Goal: Task Accomplishment & Management: Complete application form

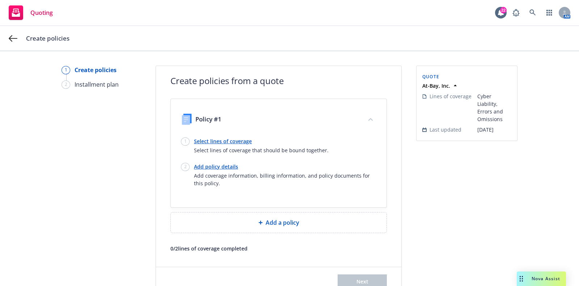
click at [219, 140] on link "Select lines of coverage" at bounding box center [261, 141] width 135 height 8
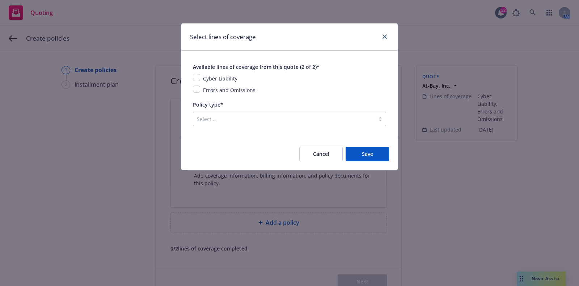
click at [230, 77] on span "Cyber Liability" at bounding box center [220, 78] width 34 height 7
click at [230, 87] on span "Errors and Omissions" at bounding box center [229, 89] width 52 height 7
click at [195, 79] on input "checkbox" at bounding box center [196, 77] width 7 height 7
checkbox input "true"
click at [196, 88] on input "checkbox" at bounding box center [196, 88] width 7 height 7
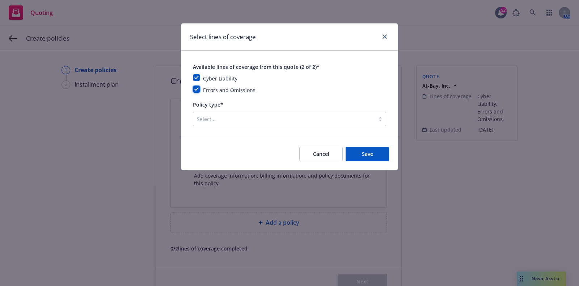
checkbox input "true"
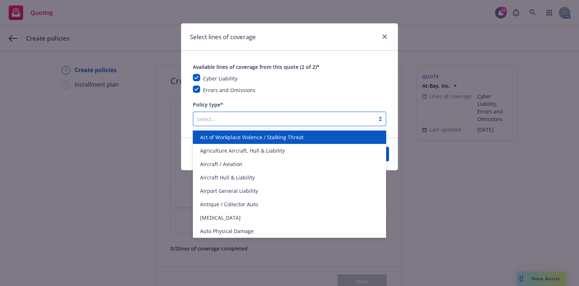
click at [226, 121] on div at bounding box center [284, 118] width 174 height 9
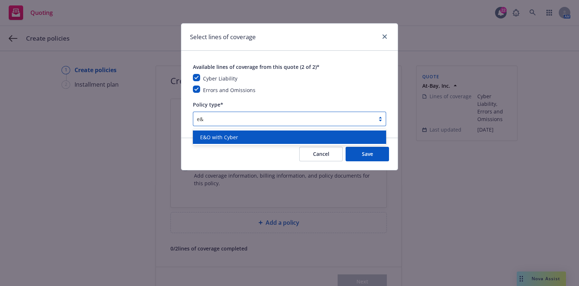
type input "e&o"
click at [232, 134] on span "E&O with Cyber" at bounding box center [219, 137] width 38 height 8
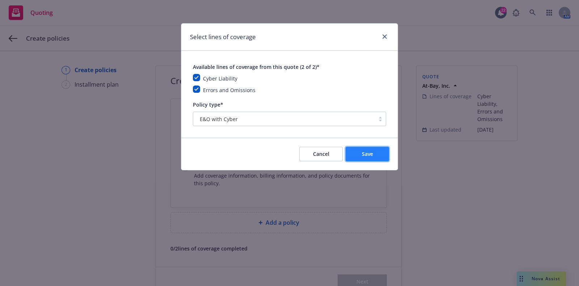
click at [356, 150] on button "Save" at bounding box center [367, 154] width 43 height 14
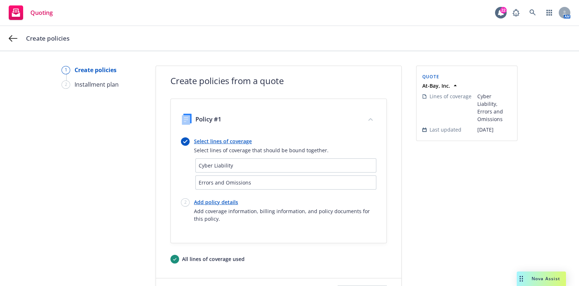
click at [214, 201] on link "Add policy details" at bounding box center [285, 202] width 182 height 8
select select "12"
select select "CA"
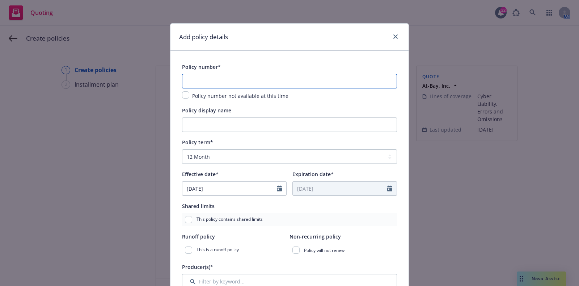
click at [215, 82] on input "text" at bounding box center [289, 81] width 215 height 14
paste input "AB-6784614-04"
type input "AB-6784614-04"
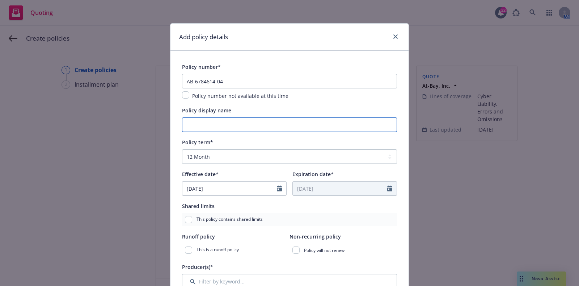
click at [208, 118] on input "Policy display name" at bounding box center [289, 124] width 215 height 14
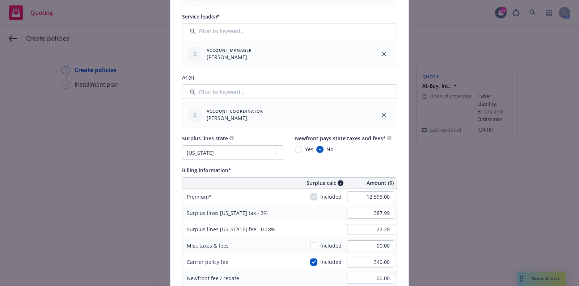
scroll to position [420, 0]
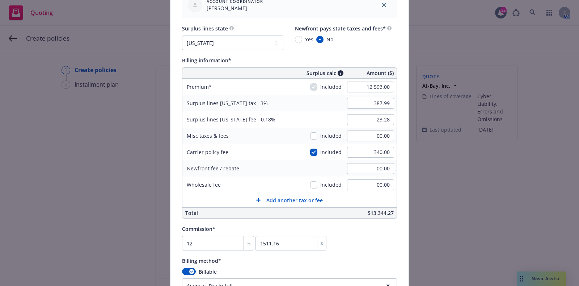
type input "$3M / $10k"
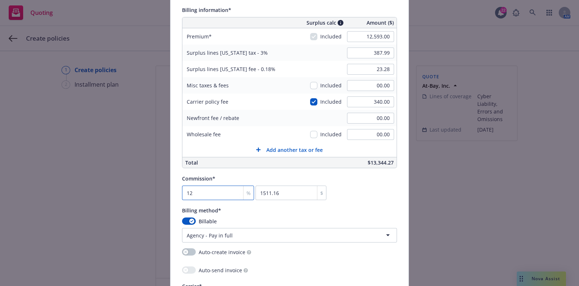
click at [220, 191] on input "12" at bounding box center [218, 192] width 72 height 14
type input "12.5"
type input "1574.13"
type input "12.50"
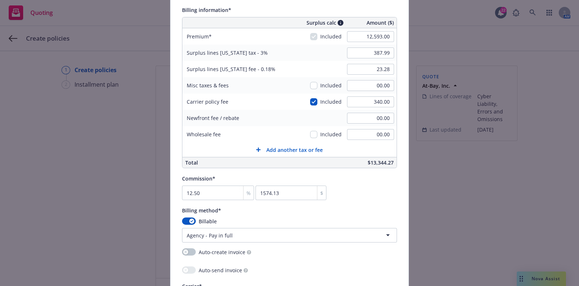
click at [352, 185] on div "Commission* 12.50 % 1574.13 $" at bounding box center [289, 187] width 215 height 26
click at [243, 186] on div "%" at bounding box center [248, 193] width 10 height 14
click at [243, 191] on div "%" at bounding box center [248, 193] width 10 height 14
click at [224, 191] on input "12.50" at bounding box center [218, 192] width 72 height 14
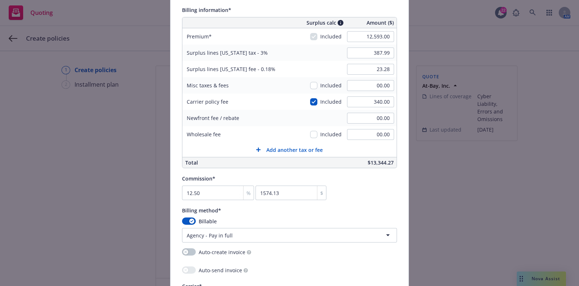
click at [391, 187] on div "Commission* 12.50 % 1574.13 $" at bounding box center [289, 187] width 215 height 26
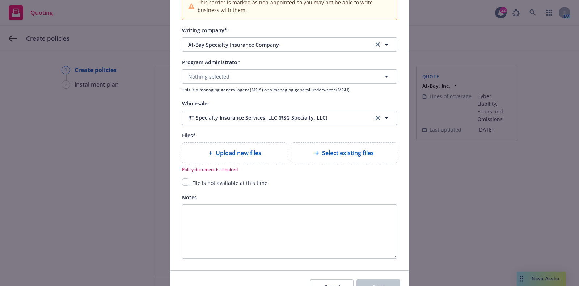
scroll to position [789, 0]
click at [266, 142] on div "Upload new files" at bounding box center [234, 152] width 105 height 20
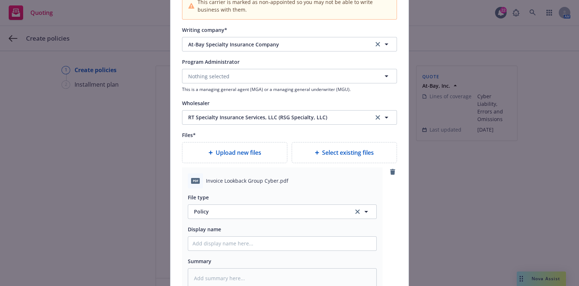
scroll to position [837, 0]
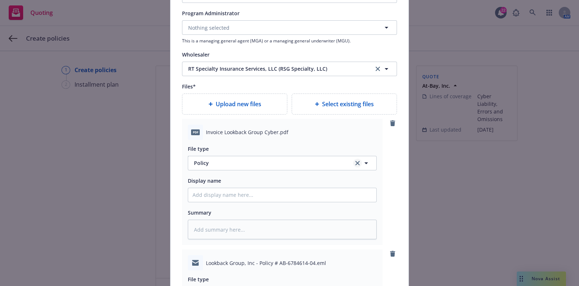
click at [355, 161] on icon "clear selection" at bounding box center [357, 163] width 4 height 4
type textarea "x"
click at [297, 157] on button "Select an option" at bounding box center [282, 163] width 189 height 14
type input "invoice"
click at [269, 198] on div "Invoice - Third Party" at bounding box center [282, 202] width 179 height 10
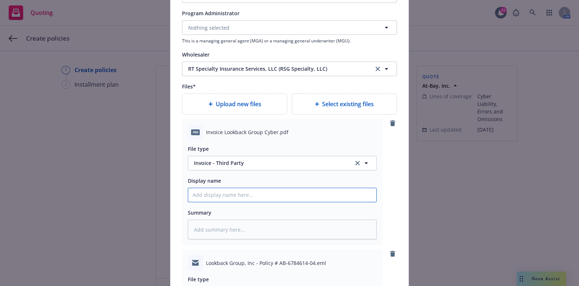
click at [269, 198] on input "Policy display name" at bounding box center [282, 195] width 188 height 14
click at [256, 188] on input "Policy display name" at bounding box center [282, 195] width 188 height 14
paste input "[TERM] [POLICY TYPE] Invoice [COMPANY]"
type textarea "x"
type input "[TERM] [POLICY TYPE] Invoice [COMPANY]"
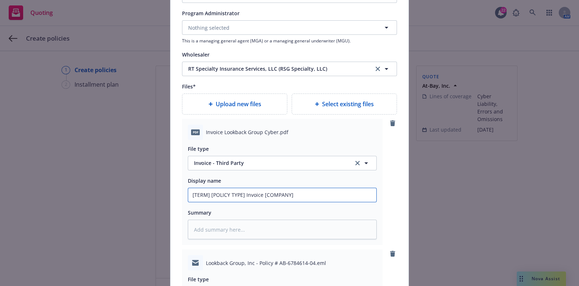
drag, startPoint x: 241, startPoint y: 194, endPoint x: 79, endPoint y: 173, distance: 163.9
click at [79, 173] on div "Add policy details Policy number* AB-6784614-04 Policy number not available at …" at bounding box center [289, 143] width 579 height 286
type textarea "x"
type input "20Invoice [COMPANY]"
type textarea "x"
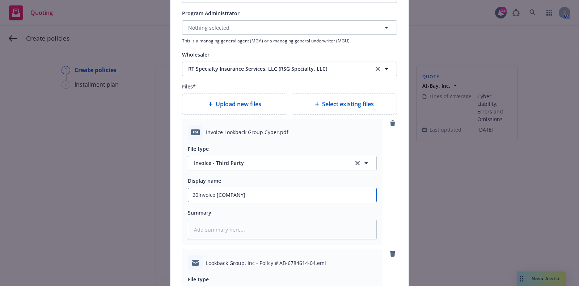
type input "202Invoice [COMPANY]"
type textarea "x"
type input "2025Invoice [COMPANY]"
type textarea "x"
type input "2025-Invoice [COMPANY]"
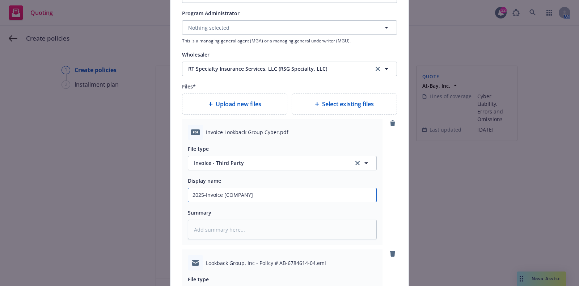
type textarea "x"
type input "2025- 02Invoice [COMPANY]"
type textarea "x"
type input "2025- 0Invoice [COMPANY]"
type textarea "x"
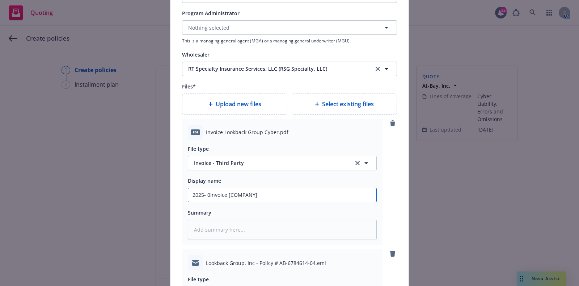
type input "2025- Invoice [COMPANY]"
type textarea "x"
type input "2025- 2Invoice [COMPANY]"
type textarea "x"
type input "2025- Invoice [COMPANY]"
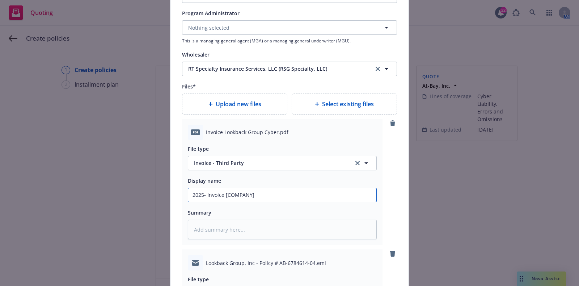
type textarea "x"
type input "2025-Invoice [COMPANY]"
type textarea "x"
type input "2025Invoice [COMPANY]"
type textarea "x"
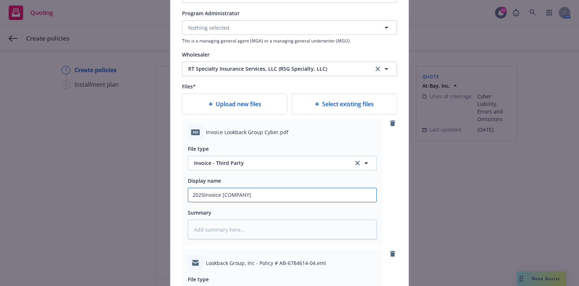
type input "2025 Invoice [COMPANY]"
type textarea "x"
type input "2025 - Invoice [COMPANY]"
type textarea "x"
type input "2025 - 20Invoice [COMPANY]"
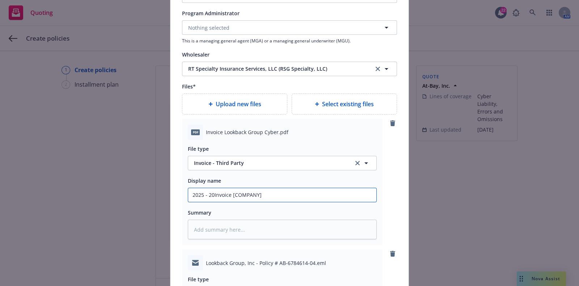
type textarea "x"
type input "2025 - 202Invoice [COMPANY]"
type textarea "x"
type input "2025 - 2026Invoice [COMPANY]"
type textarea "x"
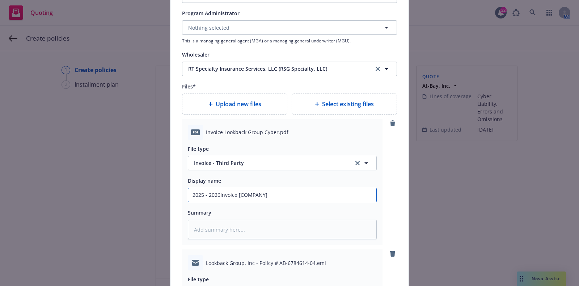
type input "2025 - 2026 Invoice [COMPANY]"
type textarea "x"
type input "2025 - 2026 CInvoice [COMPANY]"
type textarea "x"
type input "2025 - 2026 CyInvoice [COMPANY]"
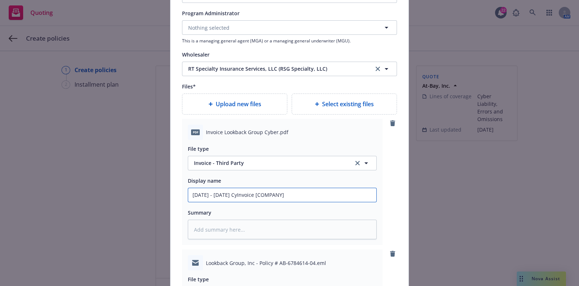
type textarea "x"
type input "2025 - 2026 CybInvoice [COMPANY]"
type textarea "x"
type input "2025 - 2026 CybeInvoice [COMPANY]"
type textarea "x"
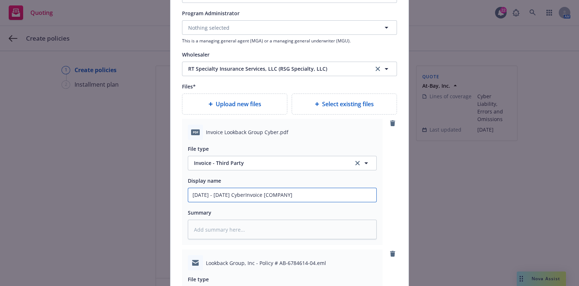
type input "2025 - 2026 Cyber Invoice [COMPANY]"
type textarea "x"
drag, startPoint x: 280, startPoint y: 195, endPoint x: 250, endPoint y: 194, distance: 30.4
click at [250, 194] on input "2025 - 2026 Cyber Invoice [COMPANY]" at bounding box center [282, 195] width 188 height 14
type input "2025 - 2026 Cyber Invoice [COMPANY]"
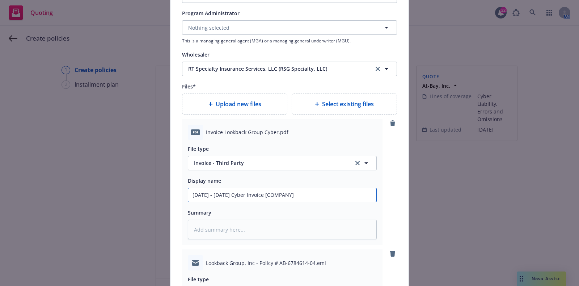
type textarea "x"
type input "2025 - 2026 Cyber Invoice R"
type textarea "x"
type input "2025 - 2026 Cyber Invoice RT"
type textarea "x"
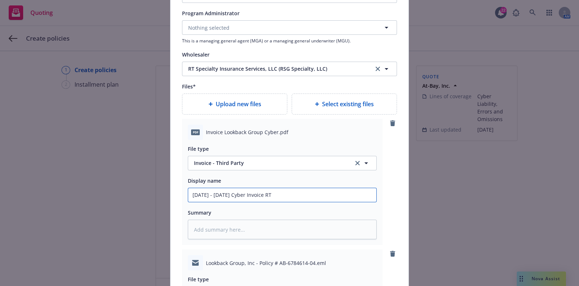
type input "2025 - 2026 Cyber Invoice RT"
type textarea "x"
type input "2025 - 2026 Cyber Invoice RT S"
type textarea "x"
type input "2025 - 2026 Cyber Invoice RT Sp"
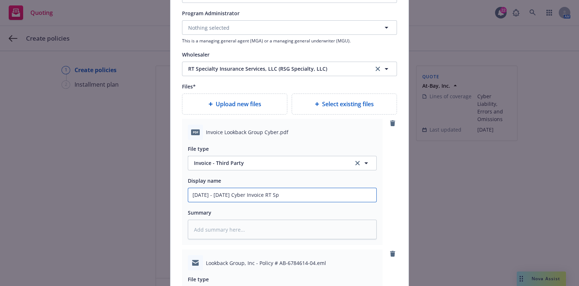
type textarea "x"
type input "2025 - 2026 Cyber Invoice RT Spe"
type textarea "x"
type input "2025 - 2026 Cyber Invoice RT Spec"
type textarea "x"
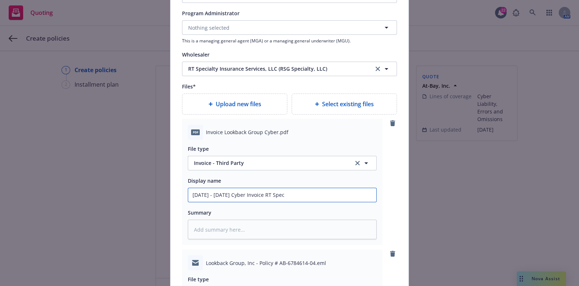
type input "2025 - 2026 Cyber Invoice RT Speci"
type textarea "x"
type input "2025 - 2026 Cyber Invoice RT Specia"
type textarea "x"
type input "2025 - 2026 Cyber Invoice RT Specialt"
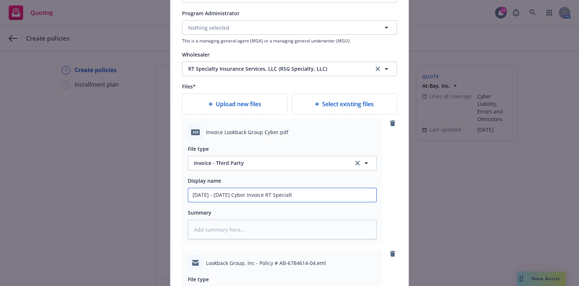
type textarea "x"
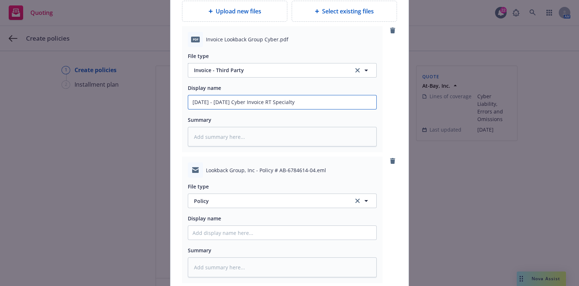
scroll to position [994, 0]
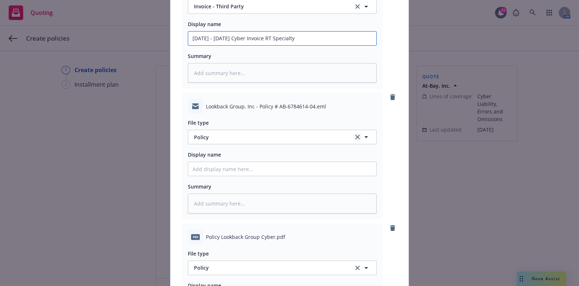
type input "2025 - 2026 Cyber Invoice RT Specialty"
click at [355, 139] on link "clear selection" at bounding box center [357, 136] width 9 height 9
type textarea "x"
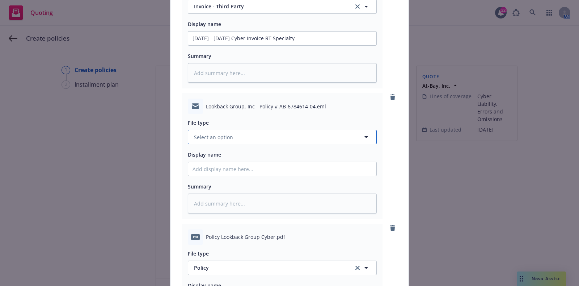
click at [340, 135] on button "Select an option" at bounding box center [282, 137] width 189 height 14
type input "email"
click at [330, 156] on div "Email" at bounding box center [282, 157] width 179 height 10
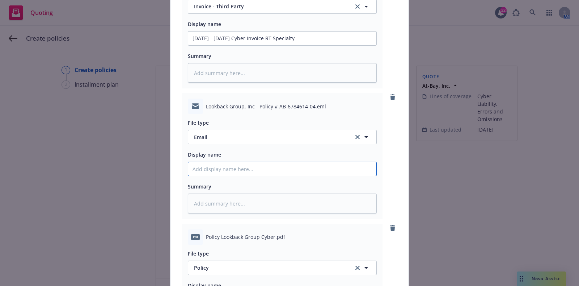
click at [275, 170] on input "Policy display name" at bounding box center [282, 169] width 188 height 14
type textarea "x"
type input "2"
type textarea "x"
type input "20"
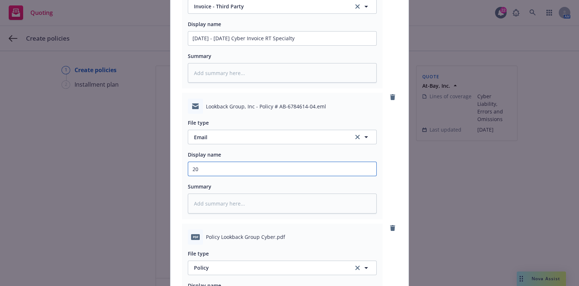
type textarea "x"
type input "202"
type textarea "x"
type input "2025"
type textarea "x"
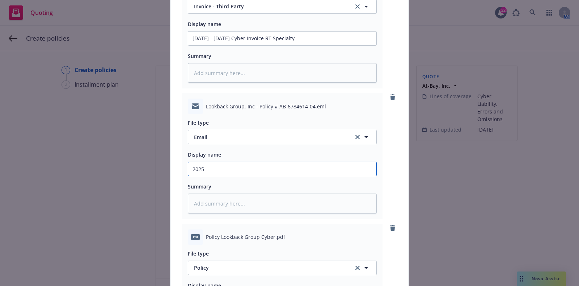
type input "2025"
type textarea "x"
type input "2025 -"
type textarea "x"
type input "2025 - 2"
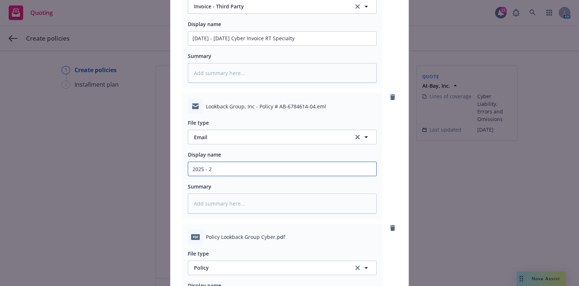
type textarea "x"
type input "2025 - 20"
type textarea "x"
type input "2025 - 202"
type textarea "x"
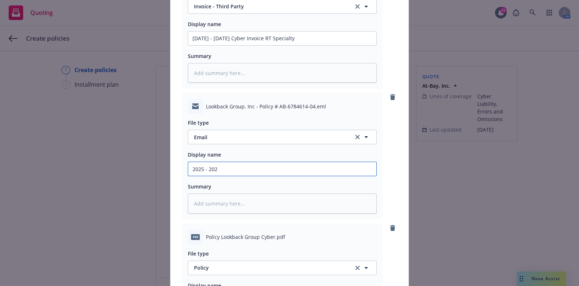
type input "2025 - 2026"
type textarea "x"
type input "2025 - 2026"
type textarea "x"
type input "2025 - 2026 C"
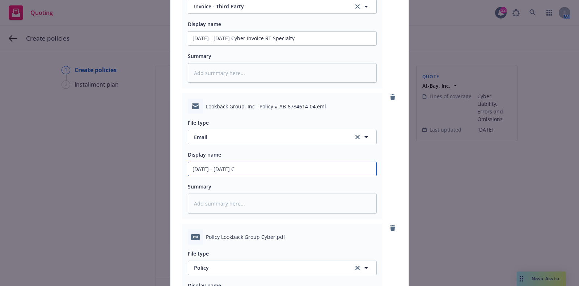
type textarea "x"
type input "2025 - 2026 Cy"
type textarea "x"
type input "2025 - 2026 Cyb"
type textarea "x"
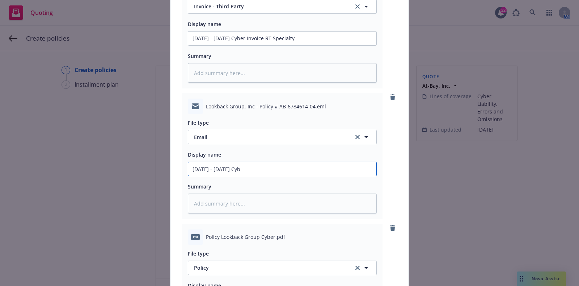
type input "2025 - 2026 Cybe"
type textarea "x"
type input "2025 - 2026 Cyber"
type textarea "x"
type input "2025 - 2026 Cyber P"
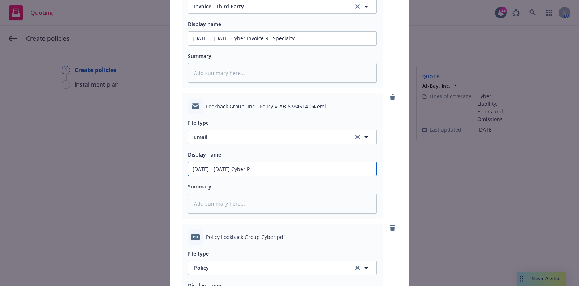
type textarea "x"
type input "2025 - 2026 Cyber Po"
type textarea "x"
type input "2025 - 2026 Cyber Pol"
type textarea "x"
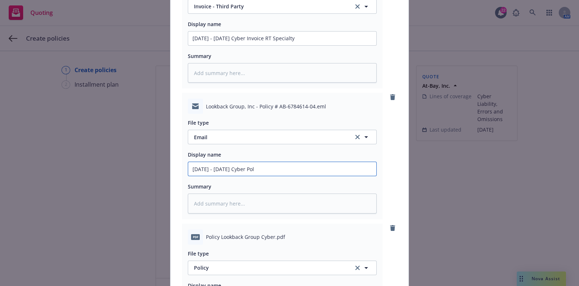
type input "2025 - 2026 Cyber Poli"
type textarea "x"
type input "2025 - 2026 Cyber Polic"
type textarea "x"
type input "2025 - 2026 Cyber Policy"
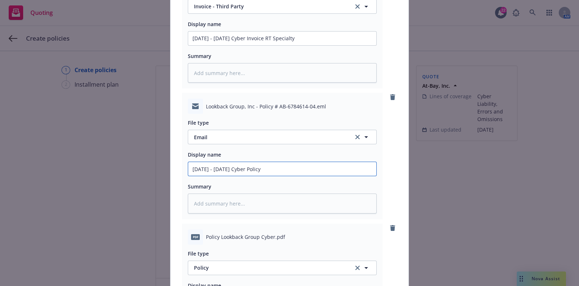
type textarea "x"
type input "2025 - 2026 Cyber Policy"
type textarea "x"
type input "2025 - 2026 Cyber Policy an"
type textarea "x"
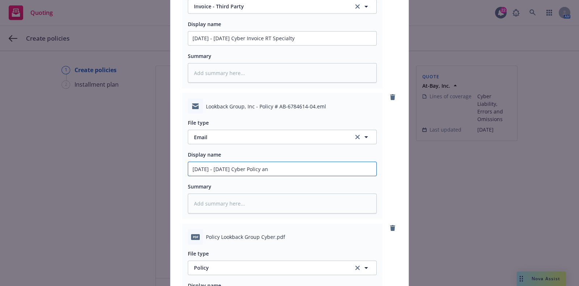
type input "2025 - 2026 Cyber Policy and"
type textarea "x"
type input "2025 - 2026 Cyber Policy and"
type textarea "x"
type input "2025 - 2026 Cyber Policy and I"
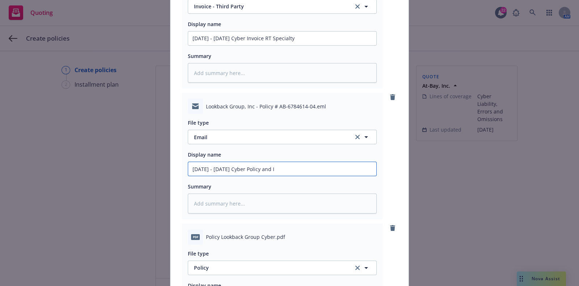
type textarea "x"
type input "2025 - 2026 Cyber Policy and In"
type textarea "x"
type input "2025 - 2026 Cyber Policy and Invo"
type textarea "x"
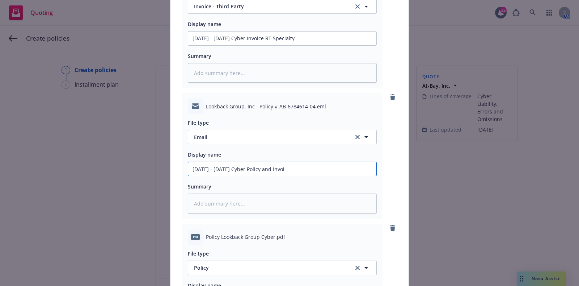
type input "2025 - 2026 Cyber Policy and Invoic"
type textarea "x"
type input "2025 - 2026 Cyber Policy and Invoice"
type textarea "x"
type input "2025 - 2026 Cyber Policy and Invoice r"
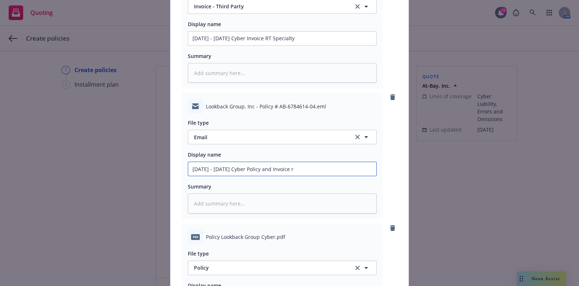
type textarea "x"
type input "2025 - 2026 Cyber Policy and Invoice re"
type textarea "x"
type input "2025 - 2026 Cyber Policy and Invoice rec"
type textarea "x"
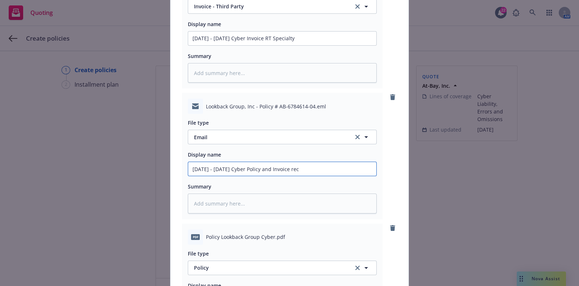
type input "2025 - 2026 Cyber Policy and Invoice rece"
type textarea "x"
type input "2025 - 2026 Cyber Policy and Invoice recei"
type textarea "x"
type input "2025 - 2026 Cyber Policy and Invoice receiv"
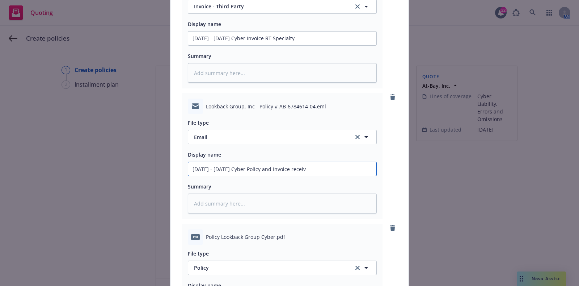
type textarea "x"
type input "2025 - 2026 Cyber Policy and Invoice receive"
type textarea "x"
type input "2025 - 2026 Cyber Policy and Invoice received"
type textarea "x"
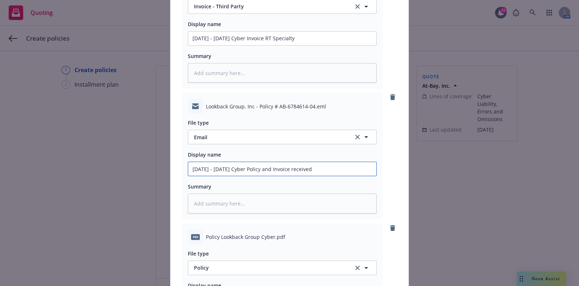
type input "2025 - 2026 Cyber Policy and Invoice received"
type textarea "x"
type input "2025 - 2026 Cyber Policy and Invoice received f"
type textarea "x"
type input "2025 - 2026 Cyber Policy and Invoice received"
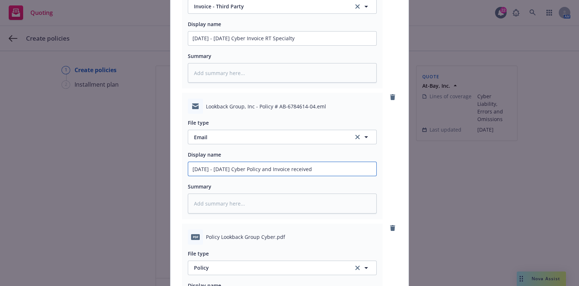
type textarea "x"
type input "2025 - 2026 Cyber Policy and Invoice received"
type textarea "x"
type input "2025 - 2026 Cyber Policy and Invoice receive"
type textarea "x"
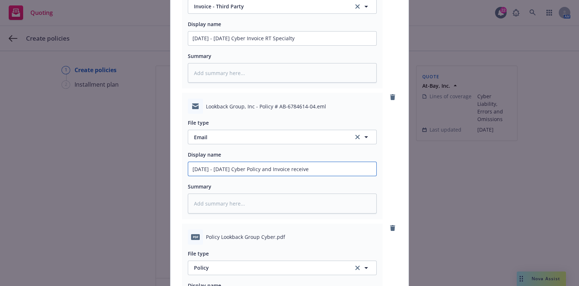
type input "2025 - 2026 Cyber Policy and Invoice receiv"
type textarea "x"
type input "2025 - 2026 Cyber Policy and Invoice recei"
type textarea "x"
type input "2025 - 2026 Cyber Policy and Invoice rece"
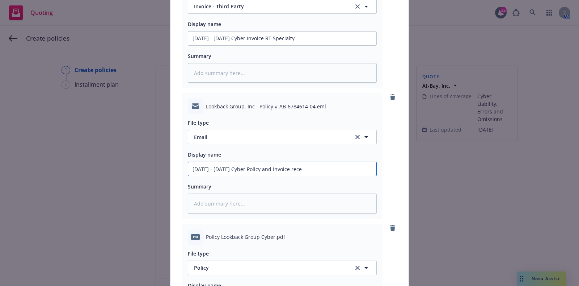
type textarea "x"
type input "2025 - 2026 Cyber Policy and Invoice rec"
type textarea "x"
type input "2025 - 2026 Cyber Policy and Invoice re"
type textarea "x"
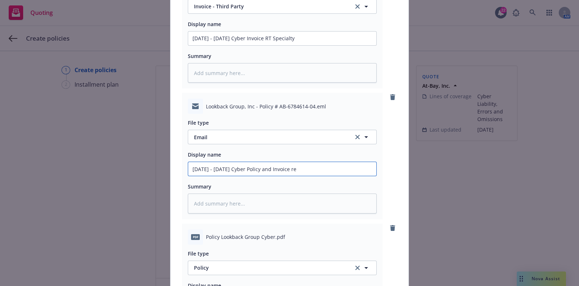
type input "2025 - 2026 Cyber Policy and Invoice r"
type textarea "x"
type input "2025 - 2026 Cyber Policy and Invoice R"
type textarea "x"
type input "2025 - 2026 Cyber Policy and Invoice RC"
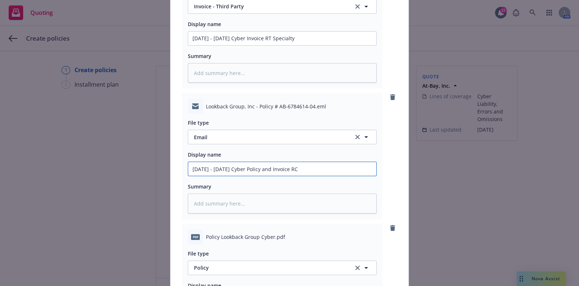
type textarea "x"
type input "2025 - 2026 Cyber Policy and Invoice RCV"
type textarea "x"
type input "2025 - 2026 Cyber Policy and Invoice RCVD"
type textarea "x"
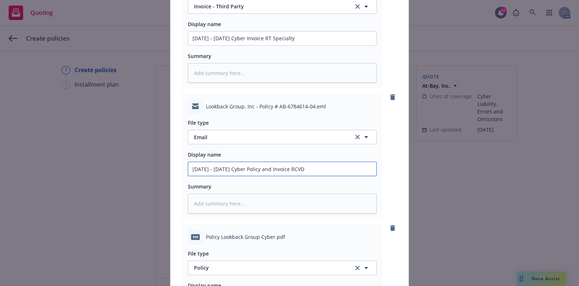
type input "2025 - 2026 Cyber Policy and Invoice RCVD"
type textarea "x"
type input "2025 - 2026 Cyber Policy and Invoice RCVD f"
type textarea "x"
type input "2025 - 2026 Cyber Policy and Invoice RCVD fro"
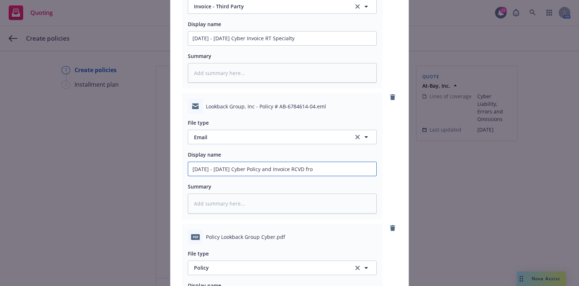
type textarea "x"
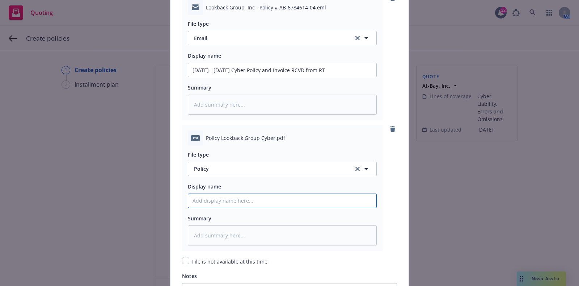
click at [263, 196] on input "Policy display name" at bounding box center [282, 201] width 188 height 14
paste input "[TERM YR's] [POLICY TYPE] Policy [COMPANY]"
drag, startPoint x: 250, startPoint y: 202, endPoint x: 179, endPoint y: 204, distance: 71.7
click at [182, 204] on div "pdf Policy Lookback Group Cyber.pdf File type Policy Policy Display name [TERM …" at bounding box center [282, 187] width 200 height 126
click at [322, 196] on input "2025 - 2026 E&O/Cyber Policy [COMPANY]" at bounding box center [282, 201] width 188 height 14
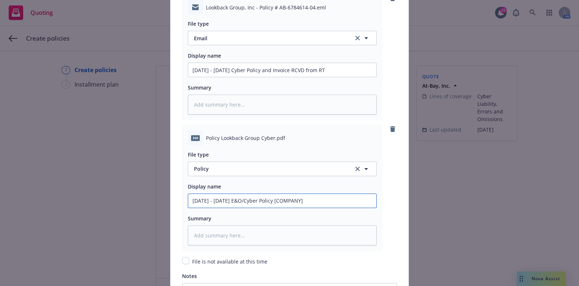
click at [322, 196] on input "2025 - 2026 E&O/Cyber Policy [COMPANY]" at bounding box center [282, 201] width 188 height 14
drag, startPoint x: 322, startPoint y: 196, endPoint x: 300, endPoint y: 199, distance: 22.2
click at [300, 199] on input "2025 - 2026 E&O/Cyber Policy [COMPANY]" at bounding box center [282, 201] width 188 height 14
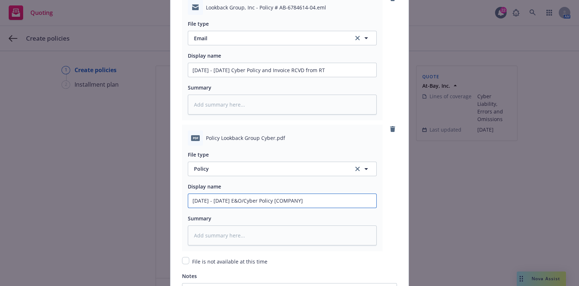
click at [300, 199] on input "2025 - 2026 E&O/Cyber Policy [COMPANY]" at bounding box center [282, 201] width 188 height 14
drag, startPoint x: 300, startPoint y: 199, endPoint x: 257, endPoint y: 209, distance: 44.7
click at [257, 209] on div "File type Policy Policy Display name 2025 - 2026 E&O/Cyber Policy [COMPANY] Sum…" at bounding box center [282, 195] width 189 height 100
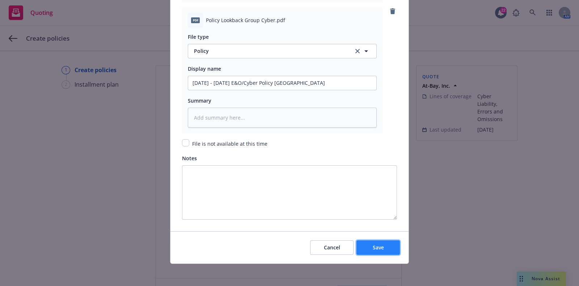
click at [387, 251] on button "Save" at bounding box center [377, 247] width 43 height 14
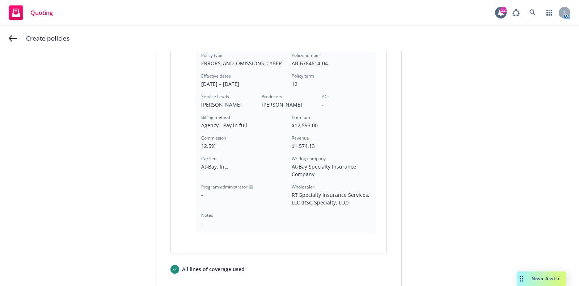
scroll to position [246, 0]
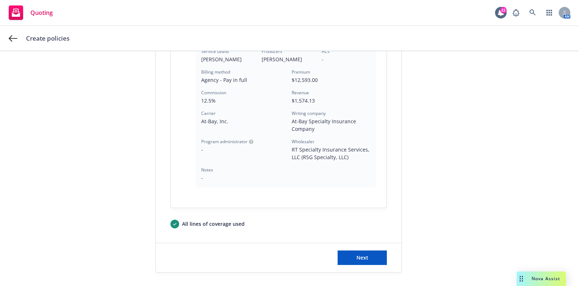
click at [355, 264] on div "Next" at bounding box center [278, 257] width 245 height 29
click at [354, 261] on button "Next" at bounding box center [362, 257] width 49 height 14
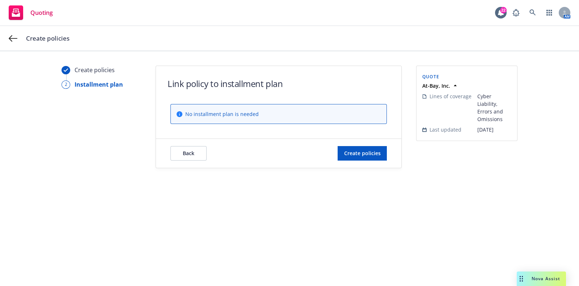
scroll to position [0, 0]
click at [360, 149] on span "Create policies" at bounding box center [362, 152] width 37 height 7
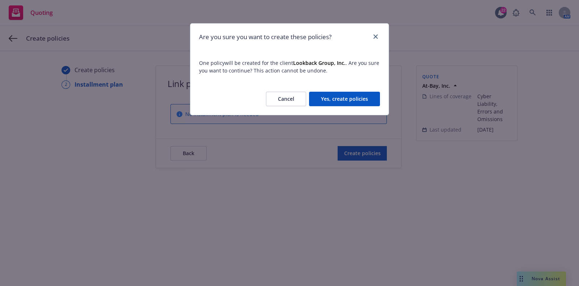
click at [358, 102] on button "Yes, create policies" at bounding box center [344, 99] width 71 height 14
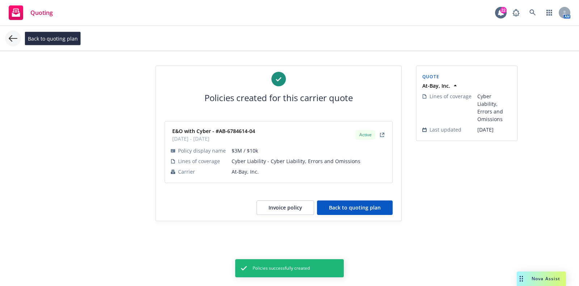
click at [12, 34] on icon at bounding box center [13, 38] width 9 height 9
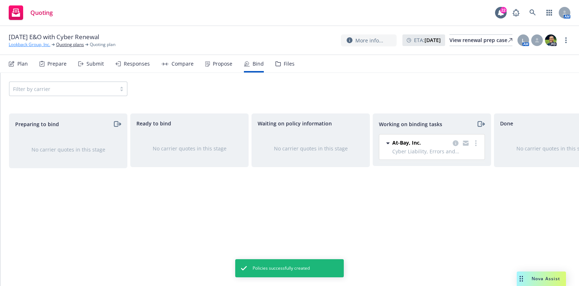
click at [29, 42] on link "Lookback Group, Inc." at bounding box center [30, 44] width 42 height 7
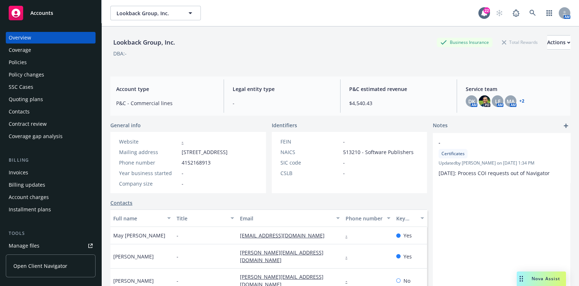
click at [53, 96] on div "Quoting plans" at bounding box center [51, 99] width 84 height 12
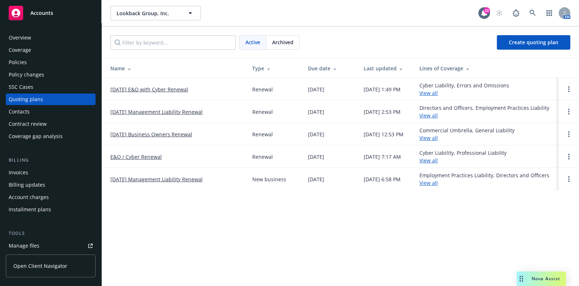
click at [165, 108] on link "09/04/25 Management Liability Renewal" at bounding box center [156, 112] width 92 height 8
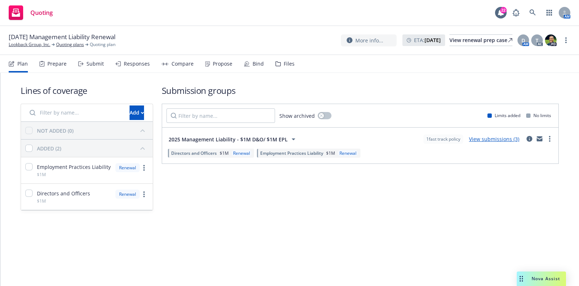
click at [242, 68] on div "Plan Prepare Submit Responses Compare Propose Bind Files" at bounding box center [152, 63] width 286 height 17
click at [244, 68] on div "Bind" at bounding box center [254, 63] width 20 height 17
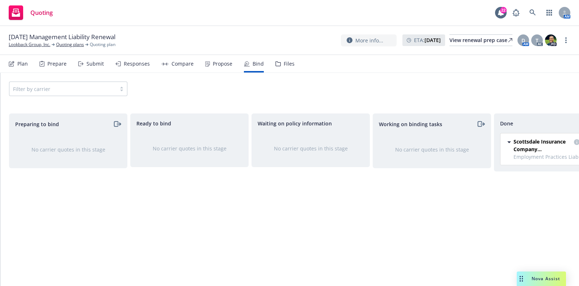
scroll to position [0, 42]
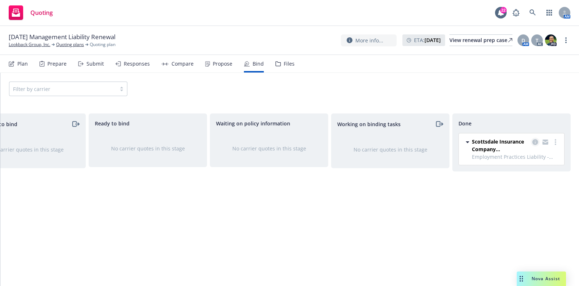
click at [534, 138] on link "copy logging email" at bounding box center [535, 142] width 9 height 9
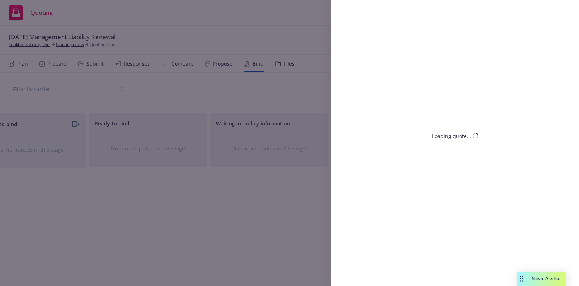
select select "CA"
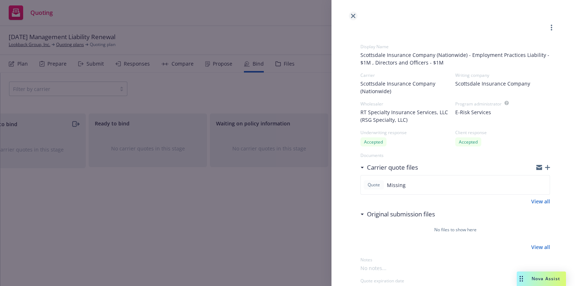
click at [354, 13] on link "close" at bounding box center [353, 16] width 9 height 9
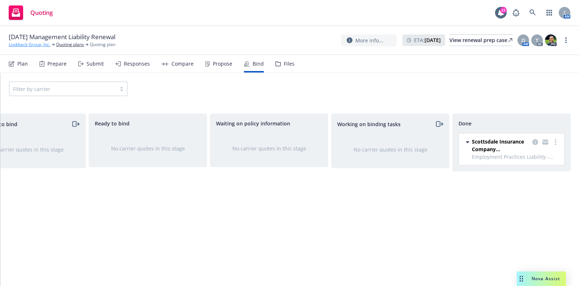
click at [42, 48] on link "Lookback Group, Inc." at bounding box center [30, 44] width 42 height 7
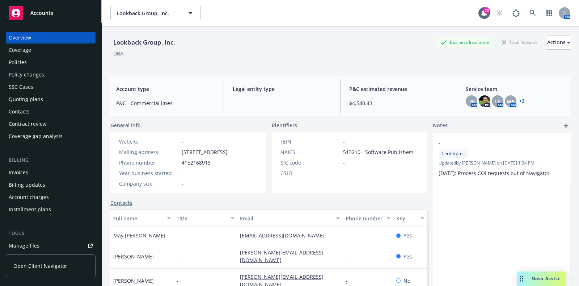
click at [45, 67] on div "Policies" at bounding box center [51, 62] width 84 height 12
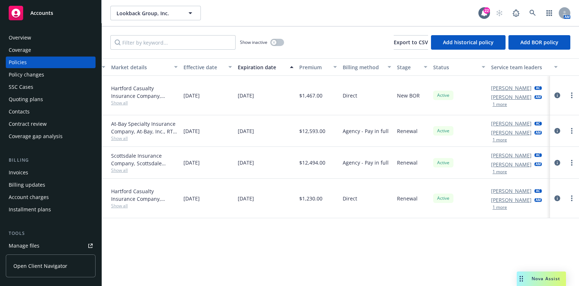
scroll to position [0, 221]
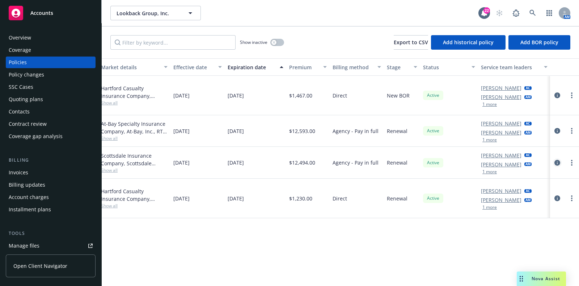
click at [558, 161] on icon "circleInformation" at bounding box center [557, 163] width 6 height 6
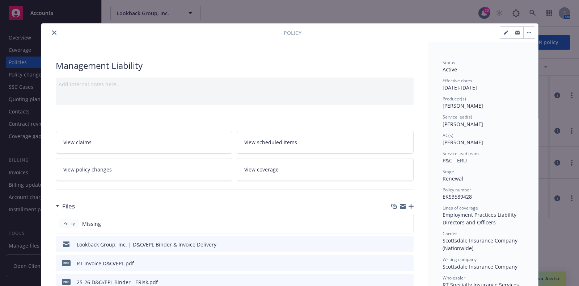
click at [403, 243] on icon "preview file" at bounding box center [406, 243] width 7 height 5
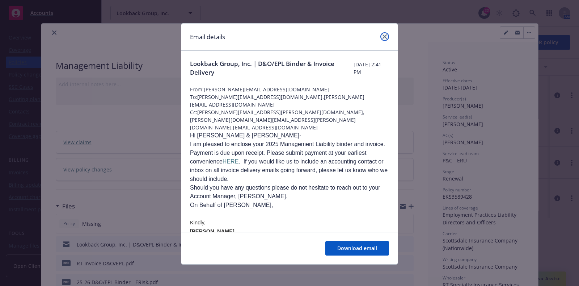
click at [382, 38] on icon "close" at bounding box center [384, 36] width 4 height 4
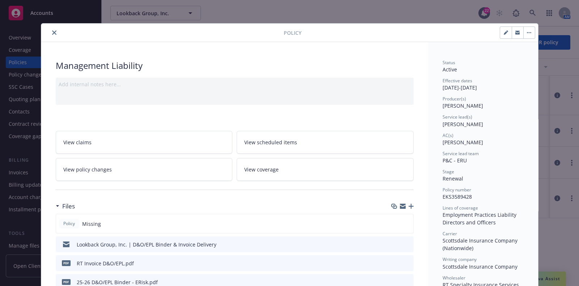
click at [52, 34] on icon "close" at bounding box center [54, 32] width 4 height 4
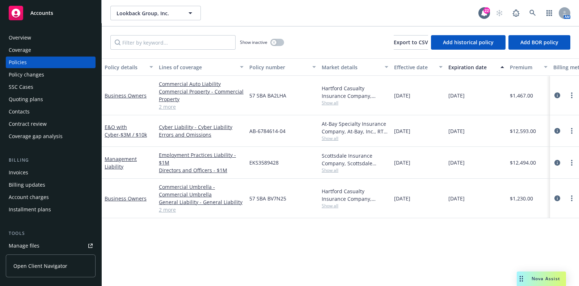
click at [174, 207] on link "2 more" at bounding box center [201, 210] width 85 height 8
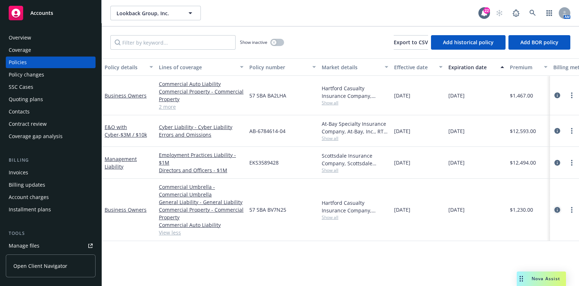
click at [557, 206] on link "circleInformation" at bounding box center [557, 209] width 9 height 9
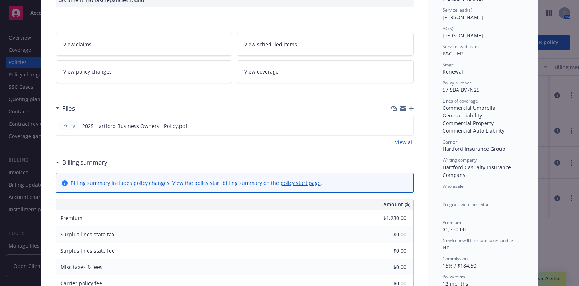
scroll to position [108, 0]
